Goal: Task Accomplishment & Management: Use online tool/utility

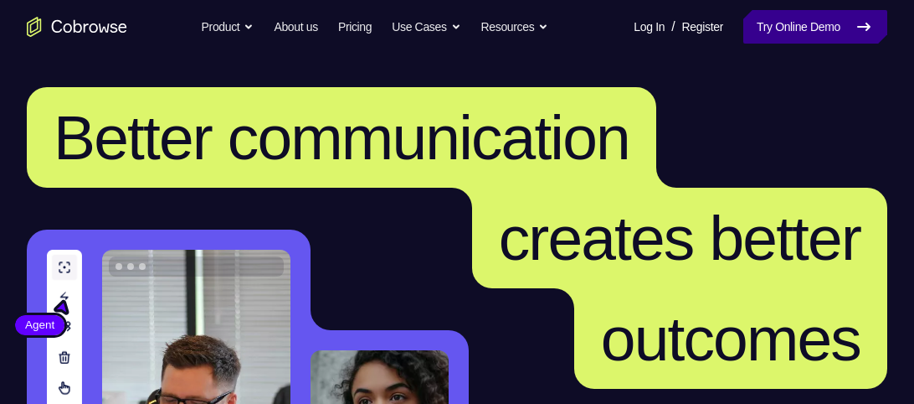
drag, startPoint x: 0, startPoint y: 0, endPoint x: 791, endPoint y: 24, distance: 791.5
click at [791, 24] on link "Try Online Demo" at bounding box center [815, 26] width 144 height 33
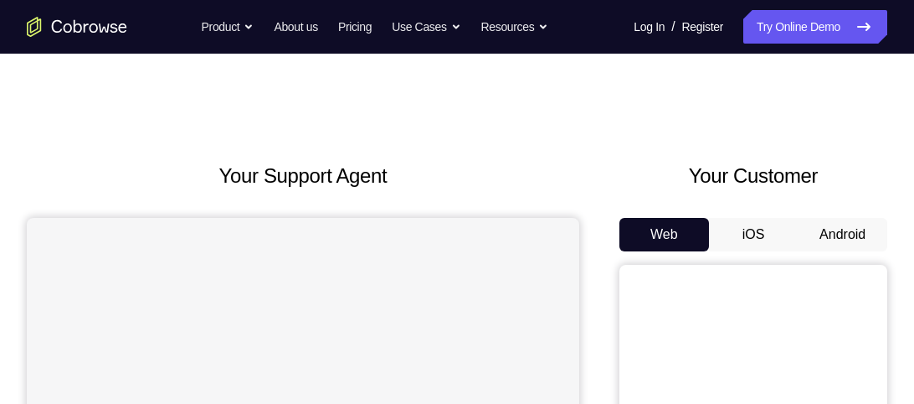
click at [837, 242] on button "Android" at bounding box center [843, 234] width 90 height 33
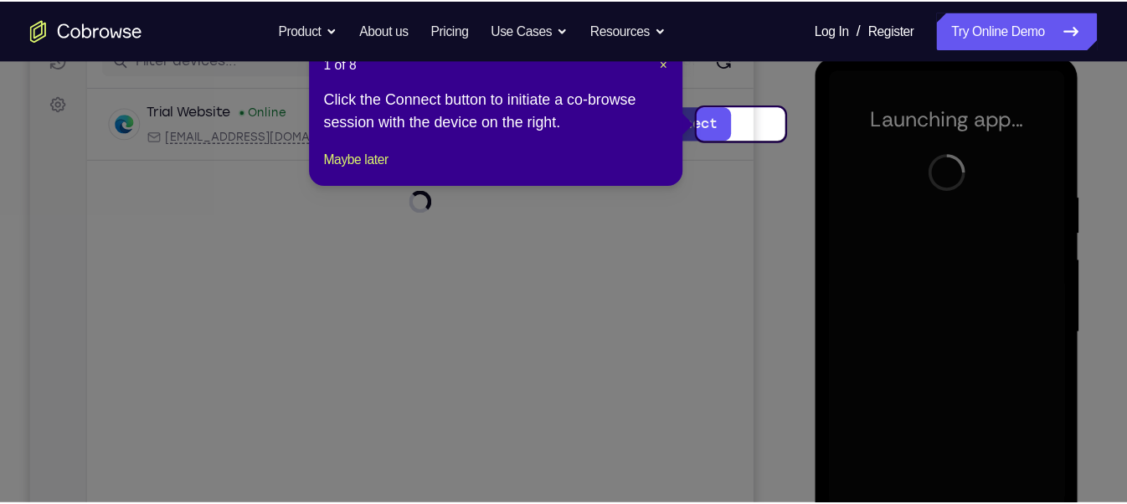
scroll to position [227, 0]
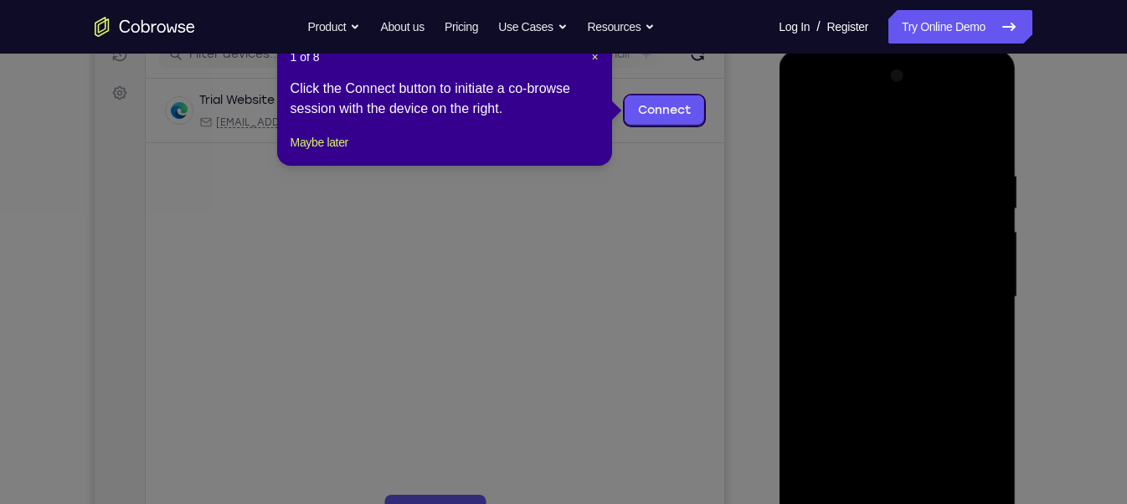
click at [594, 51] on nav "Go back Powerful, Flexible and Trustworthy. Avoid all extra friction for both A…" at bounding box center [563, 27] width 1127 height 54
click at [594, 59] on span "×" at bounding box center [594, 56] width 7 height 13
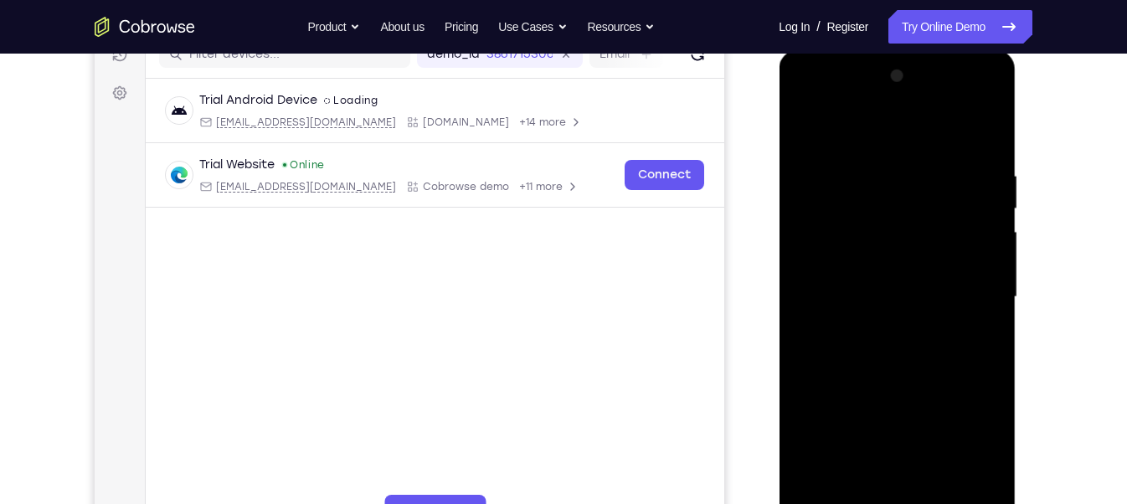
scroll to position [444, 0]
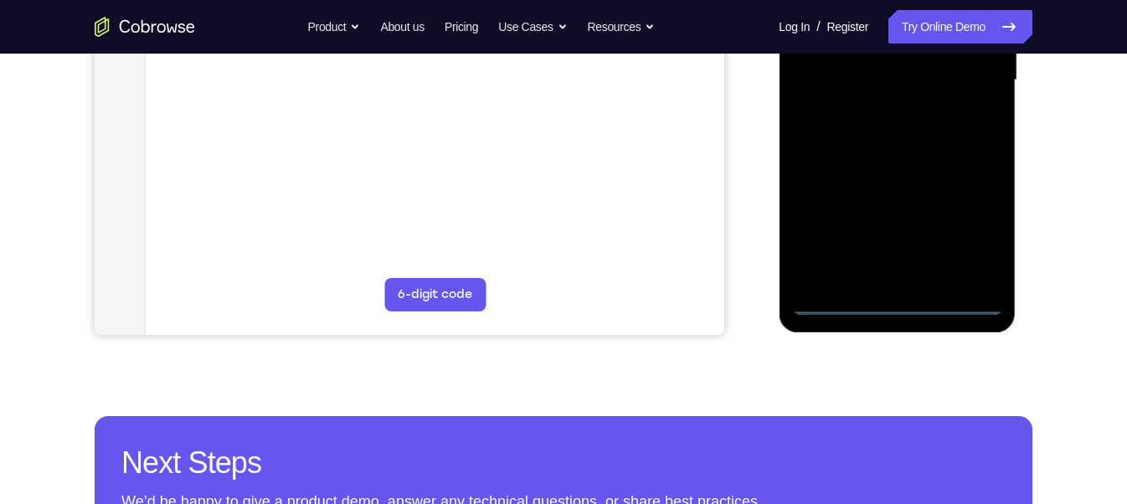
click at [891, 304] on div at bounding box center [896, 80] width 211 height 469
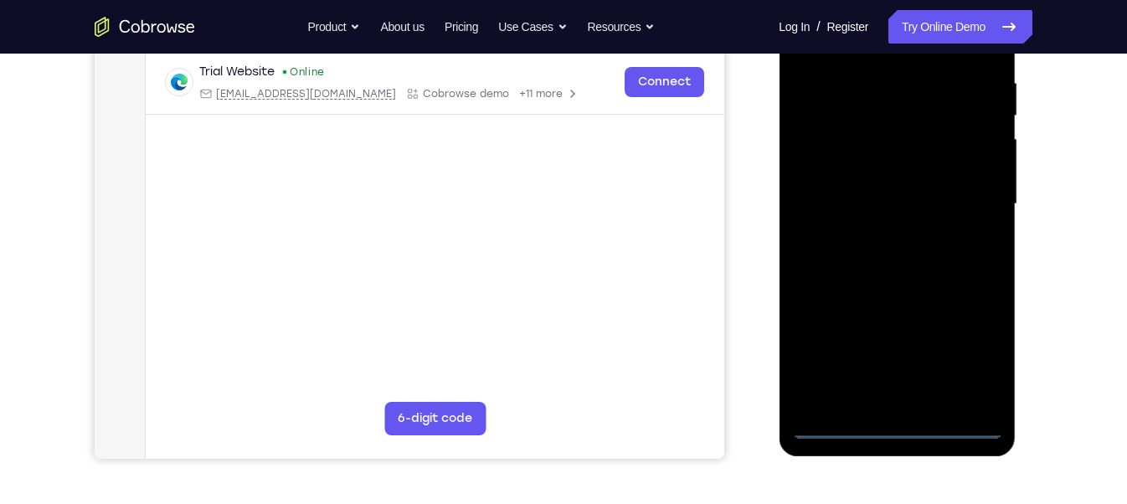
scroll to position [318, 0]
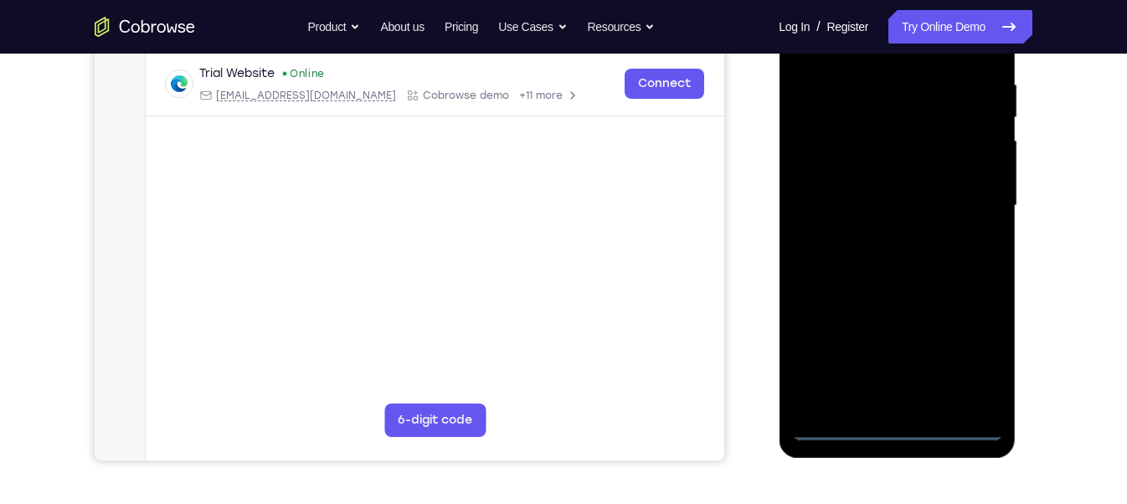
click at [913, 360] on div at bounding box center [896, 206] width 211 height 469
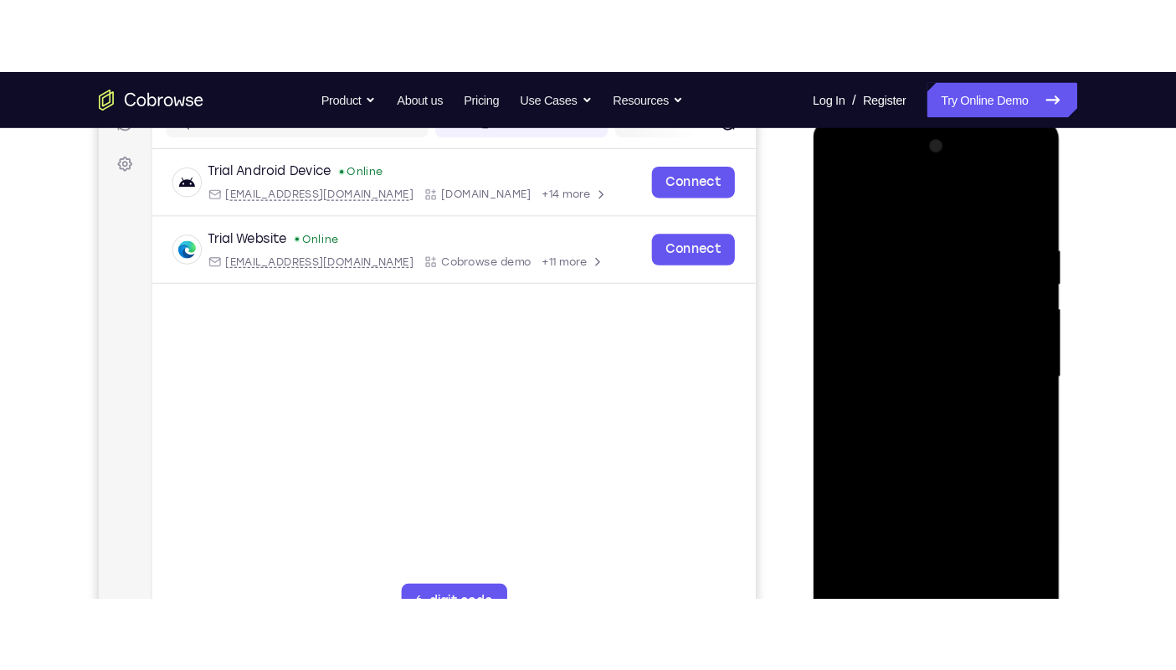
scroll to position [217, 0]
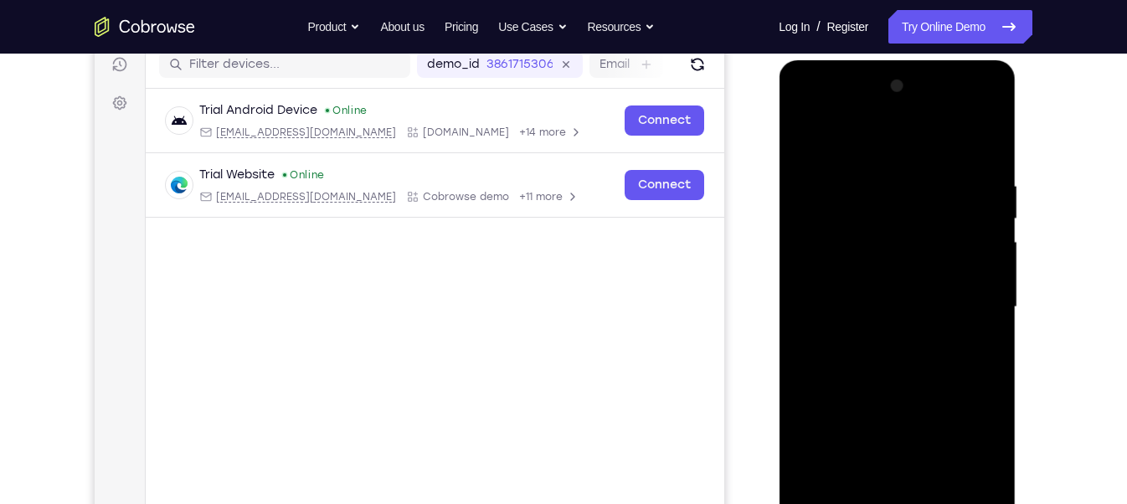
click at [804, 107] on div at bounding box center [896, 307] width 211 height 469
click at [913, 291] on div at bounding box center [896, 307] width 211 height 469
click at [870, 336] on div at bounding box center [896, 307] width 211 height 469
click at [870, 288] on div at bounding box center [896, 307] width 211 height 469
click at [858, 234] on div at bounding box center [896, 307] width 211 height 469
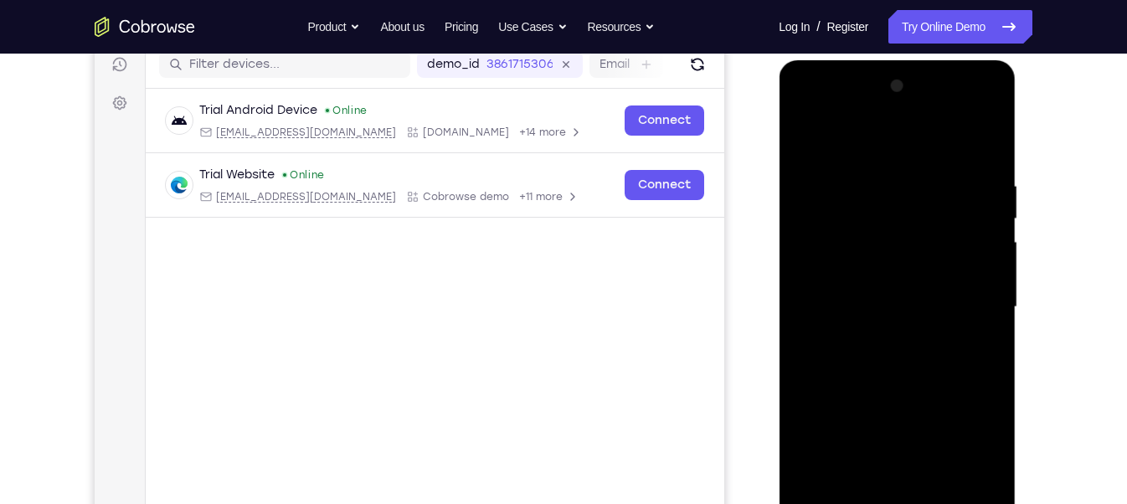
click at [841, 265] on div at bounding box center [896, 307] width 211 height 469
click at [832, 222] on div at bounding box center [896, 307] width 211 height 469
click at [913, 257] on div "Your Support Agent Your Customer Web iOS Android Next Steps We’d be happy to gi…" at bounding box center [564, 389] width 1072 height 1104
click at [911, 275] on div at bounding box center [896, 307] width 211 height 469
click at [879, 241] on div at bounding box center [896, 307] width 211 height 469
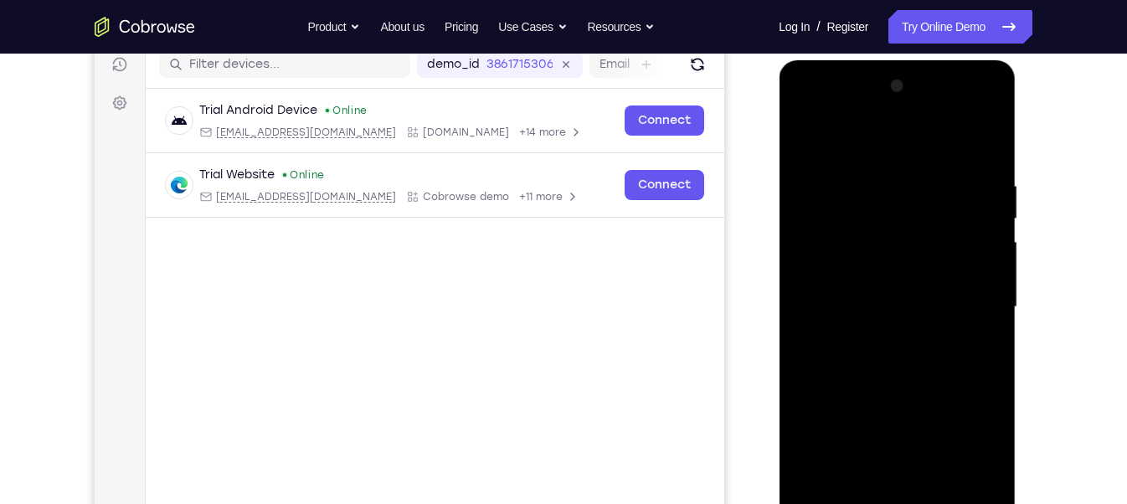
click at [805, 106] on div at bounding box center [896, 307] width 211 height 469
click at [882, 212] on div at bounding box center [896, 307] width 211 height 469
click at [913, 296] on div at bounding box center [896, 307] width 211 height 469
click at [913, 301] on div at bounding box center [896, 307] width 211 height 469
click at [879, 337] on div at bounding box center [896, 307] width 211 height 469
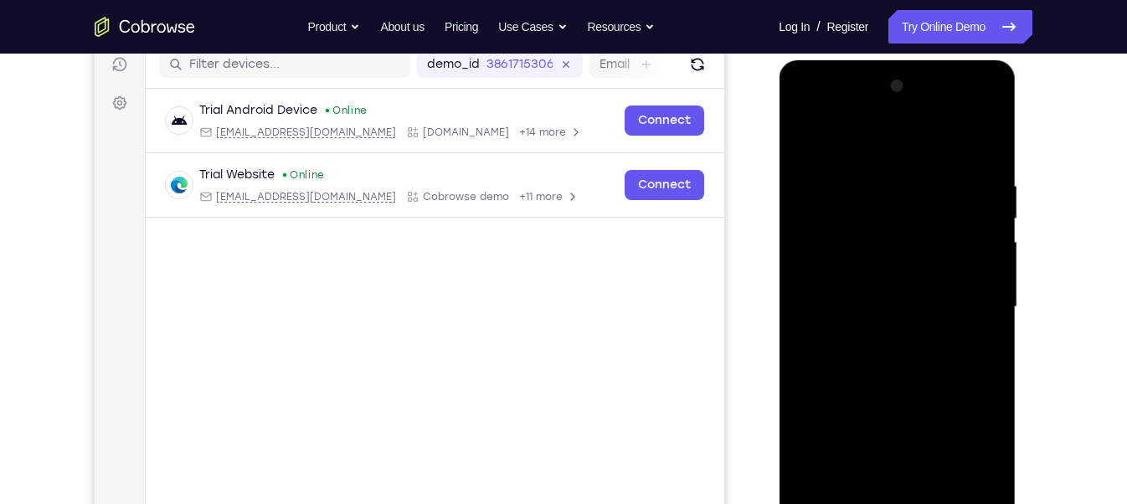
click at [913, 279] on div at bounding box center [896, 307] width 211 height 469
click at [907, 280] on div at bounding box center [896, 307] width 211 height 469
click at [903, 303] on div at bounding box center [896, 307] width 211 height 469
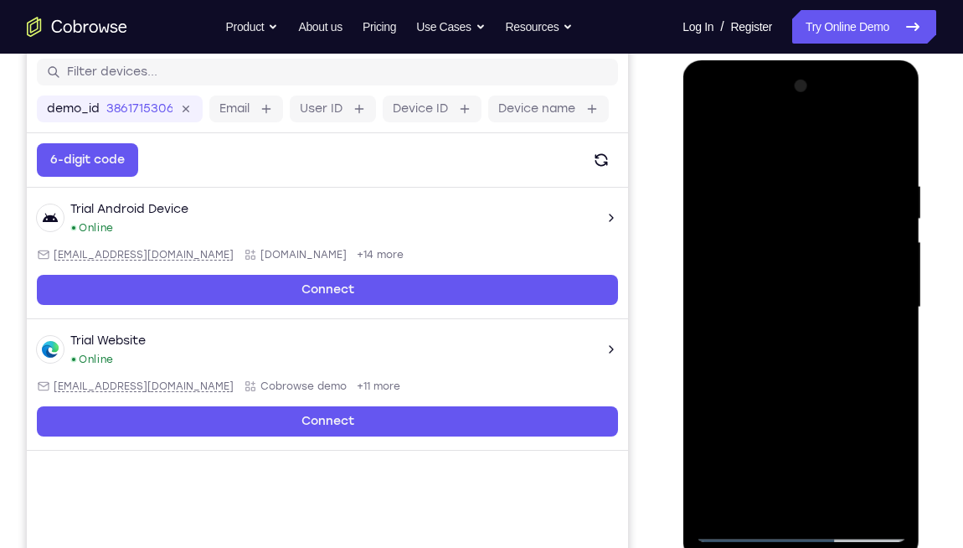
click at [838, 389] on div at bounding box center [800, 307] width 211 height 469
drag, startPoint x: 753, startPoint y: 150, endPoint x: 972, endPoint y: 134, distance: 219.9
click at [913, 134] on html "Online web based iOS Simulators and Android Emulators. Run iPhone, iPad, Mobile…" at bounding box center [801, 311] width 239 height 502
click at [894, 345] on div at bounding box center [800, 307] width 211 height 469
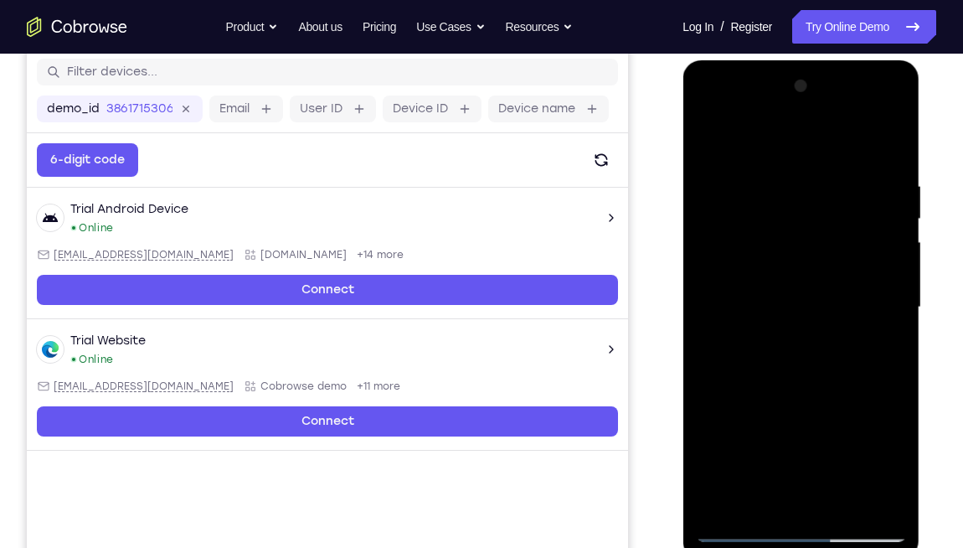
click at [894, 345] on div at bounding box center [800, 307] width 211 height 469
click at [894, 403] on div at bounding box center [800, 307] width 211 height 469
click at [896, 403] on div at bounding box center [800, 307] width 211 height 469
click at [894, 344] on div at bounding box center [800, 307] width 211 height 469
click at [842, 403] on div at bounding box center [800, 307] width 211 height 469
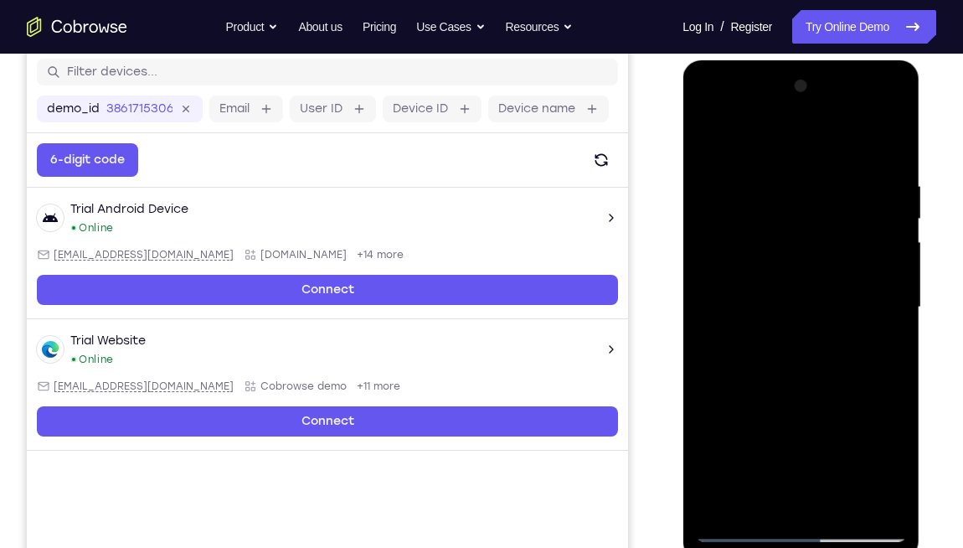
click at [797, 387] on div at bounding box center [800, 307] width 211 height 469
click at [769, 305] on div at bounding box center [800, 307] width 211 height 469
click at [707, 136] on div at bounding box center [800, 307] width 211 height 469
click at [713, 141] on div at bounding box center [800, 307] width 211 height 469
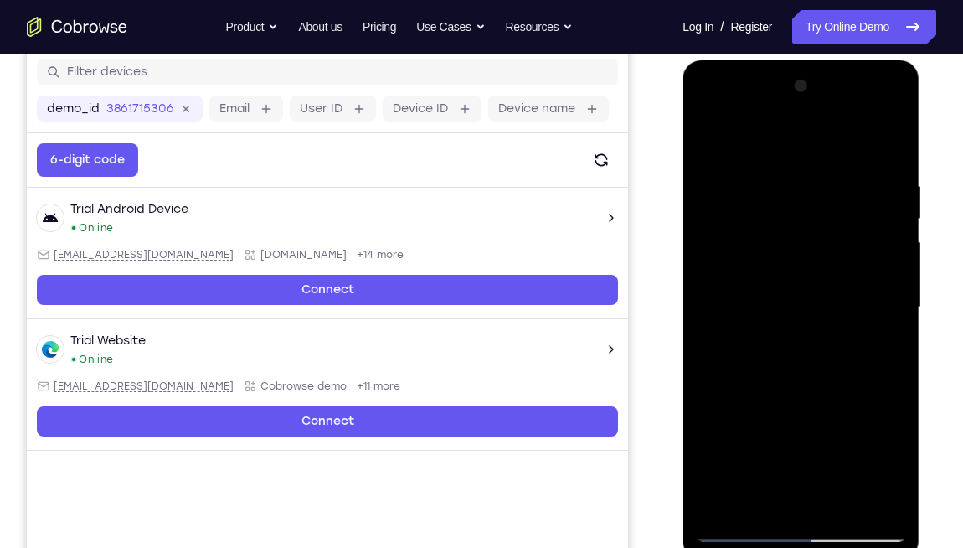
click at [795, 362] on div at bounding box center [800, 307] width 211 height 469
click at [796, 369] on div at bounding box center [800, 307] width 211 height 469
click at [722, 403] on div at bounding box center [800, 307] width 211 height 469
drag, startPoint x: 891, startPoint y: 172, endPoint x: 825, endPoint y: 178, distance: 66.4
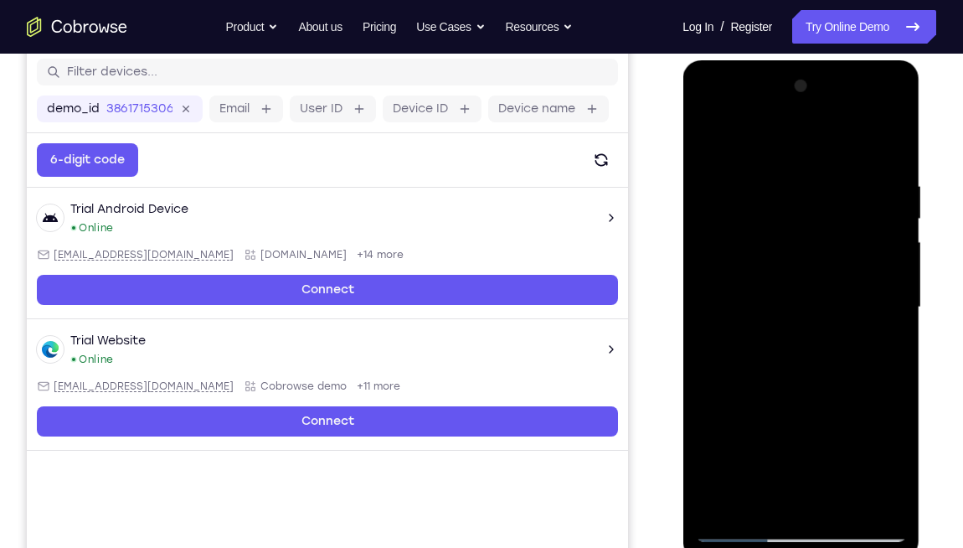
click at [825, 178] on div at bounding box center [800, 307] width 211 height 469
click at [861, 173] on div at bounding box center [800, 307] width 211 height 469
click at [884, 313] on div at bounding box center [800, 307] width 211 height 469
click at [877, 293] on div at bounding box center [800, 307] width 211 height 469
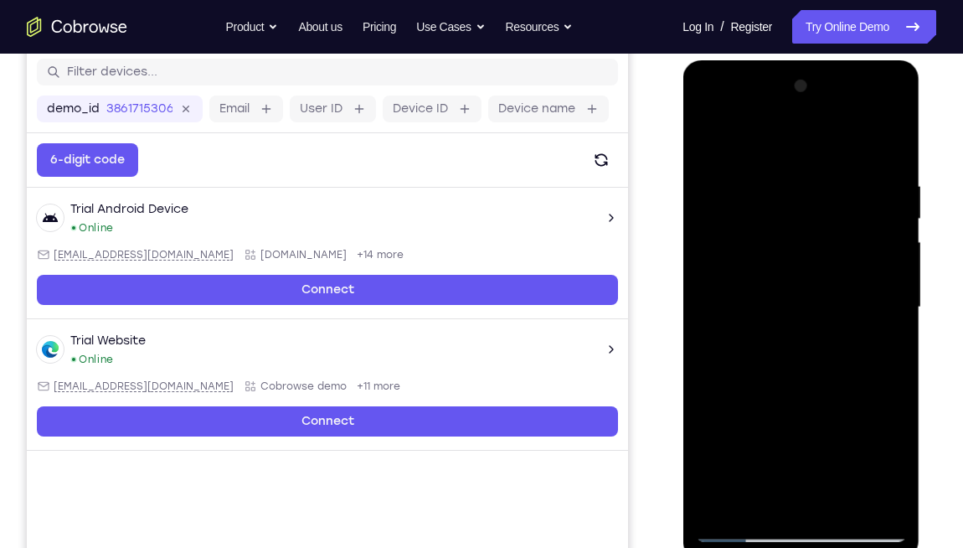
click at [877, 293] on div at bounding box center [800, 307] width 211 height 469
click at [882, 288] on div at bounding box center [800, 307] width 211 height 469
click at [882, 294] on div at bounding box center [800, 307] width 211 height 469
click at [880, 294] on div at bounding box center [800, 307] width 211 height 469
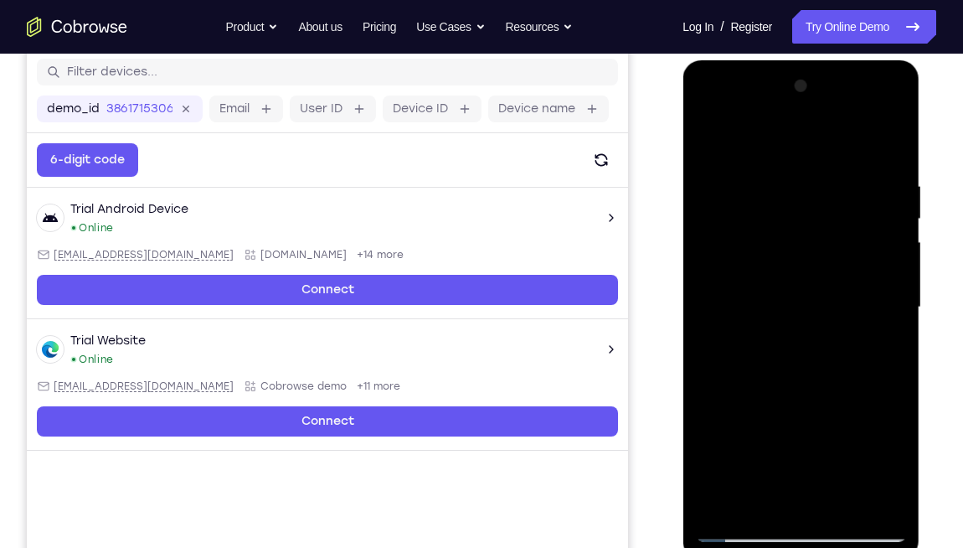
click at [881, 261] on div at bounding box center [800, 307] width 211 height 469
drag, startPoint x: 885, startPoint y: 263, endPoint x: 696, endPoint y: 285, distance: 190.5
click at [696, 285] on div at bounding box center [800, 307] width 211 height 469
click at [882, 279] on div at bounding box center [800, 307] width 211 height 469
click at [887, 313] on div at bounding box center [800, 307] width 211 height 469
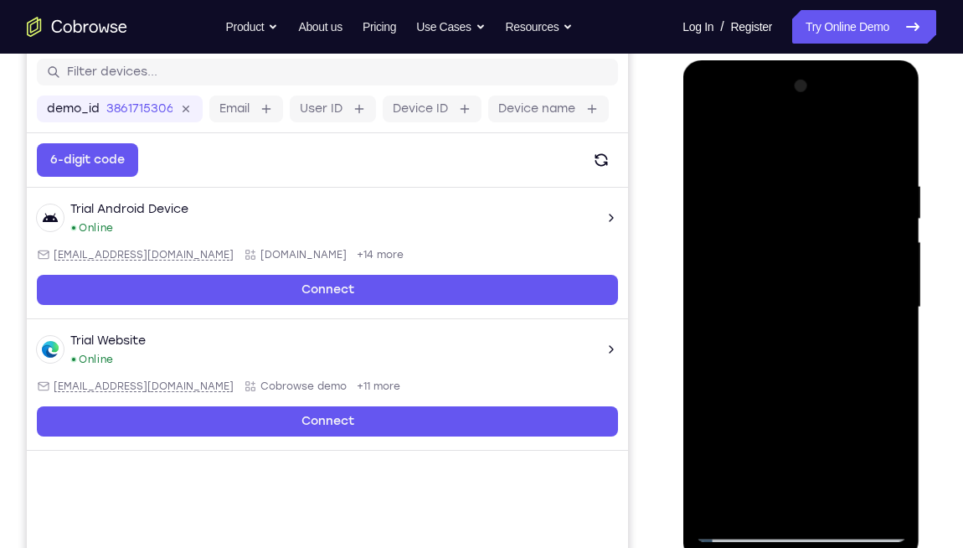
drag, startPoint x: 879, startPoint y: 301, endPoint x: 841, endPoint y: 297, distance: 38.7
click at [841, 297] on div at bounding box center [800, 307] width 211 height 469
click at [867, 306] on div at bounding box center [800, 307] width 211 height 469
drag, startPoint x: 885, startPoint y: 318, endPoint x: 779, endPoint y: 321, distance: 105.5
click at [779, 321] on div at bounding box center [800, 307] width 211 height 469
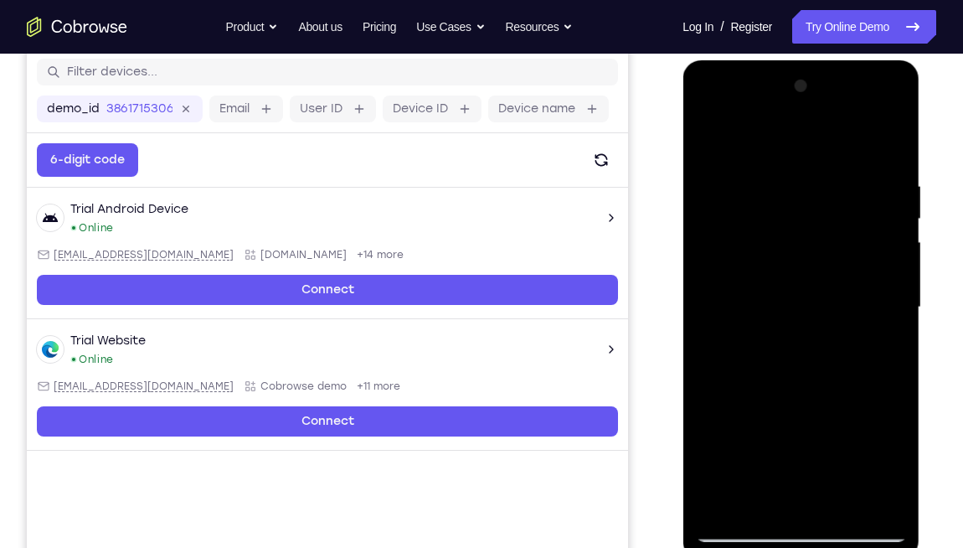
drag, startPoint x: 868, startPoint y: 303, endPoint x: 650, endPoint y: 302, distance: 217.7
click at [682, 302] on html "Online web based iOS Simulators and Android Emulators. Run iPhone, iPad, Mobile…" at bounding box center [801, 311] width 239 height 502
